Goal: Find specific page/section: Find specific page/section

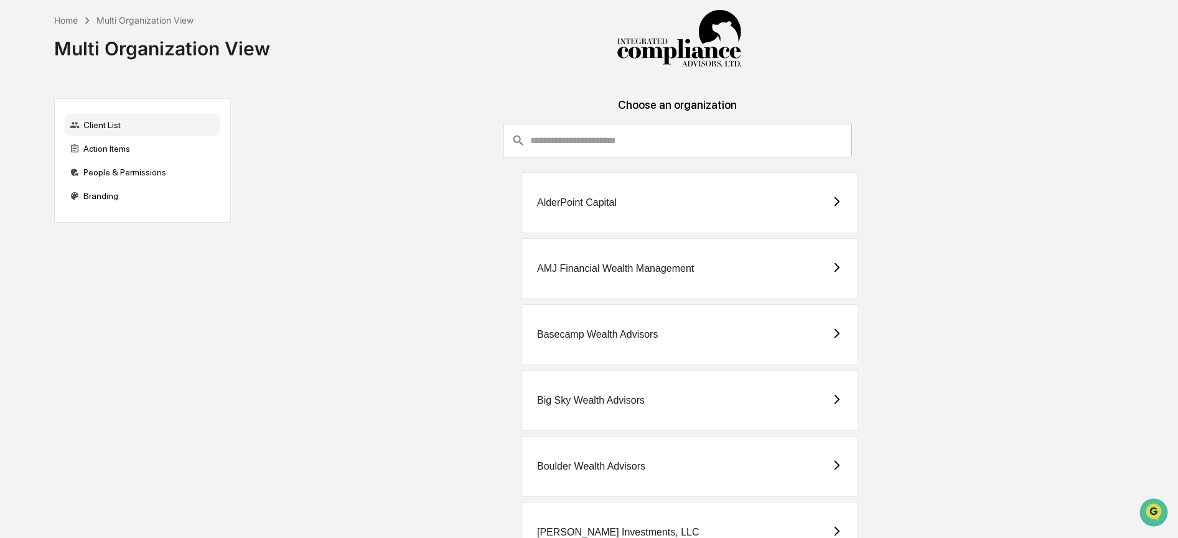
click at [665, 146] on input "consultant-dashboard__filter-organizations-search-bar" at bounding box center [691, 141] width 322 height 34
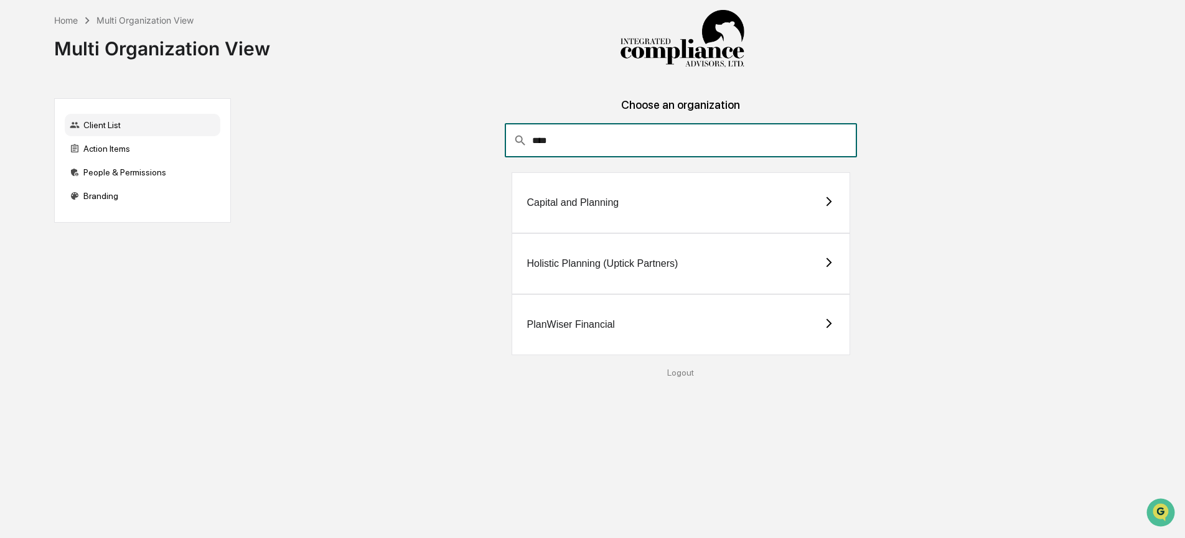
type input "****"
click at [625, 335] on div "PlanWiser Financial" at bounding box center [681, 324] width 339 height 61
